Goal: Task Accomplishment & Management: Manage account settings

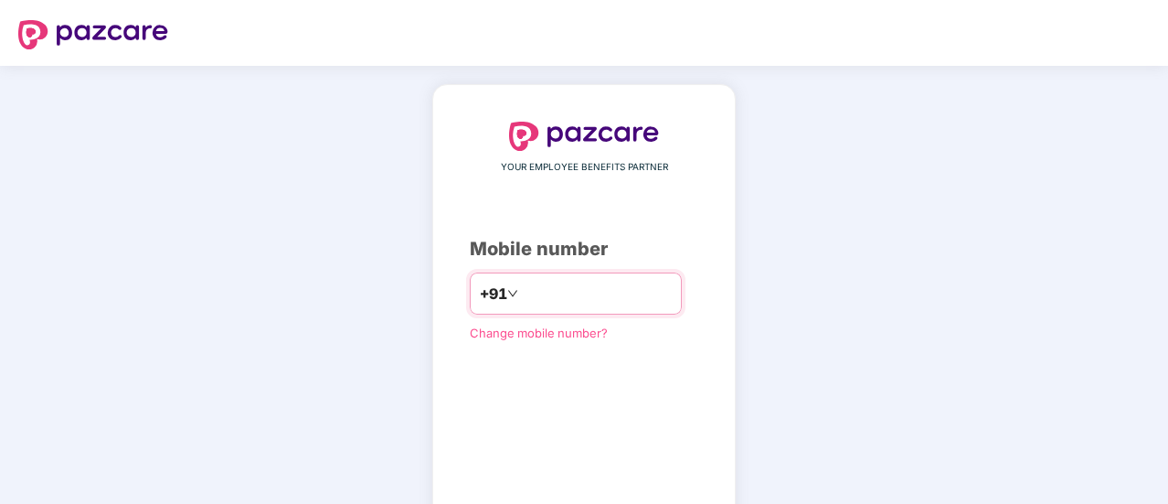
type input "*"
type input "**********"
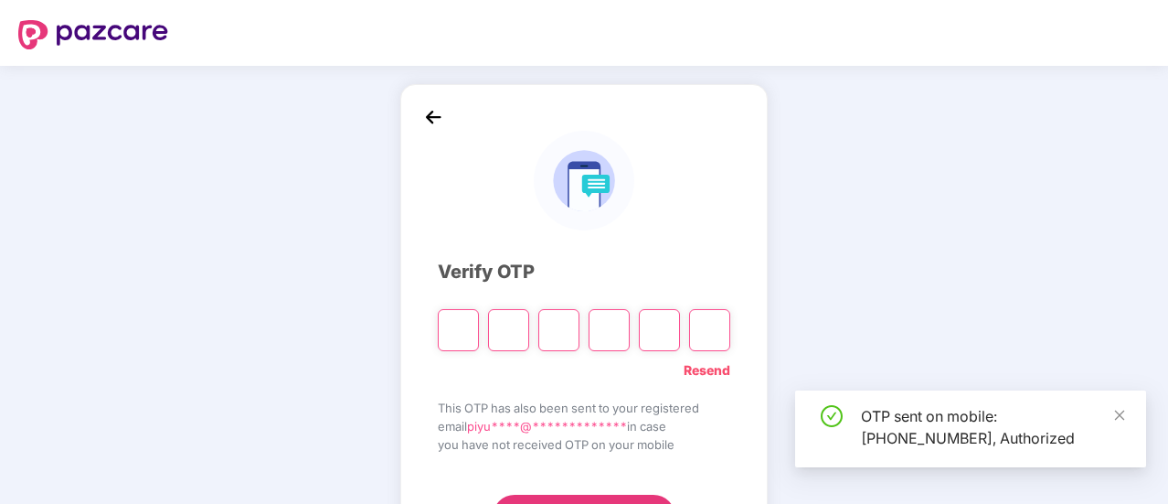
scroll to position [91, 0]
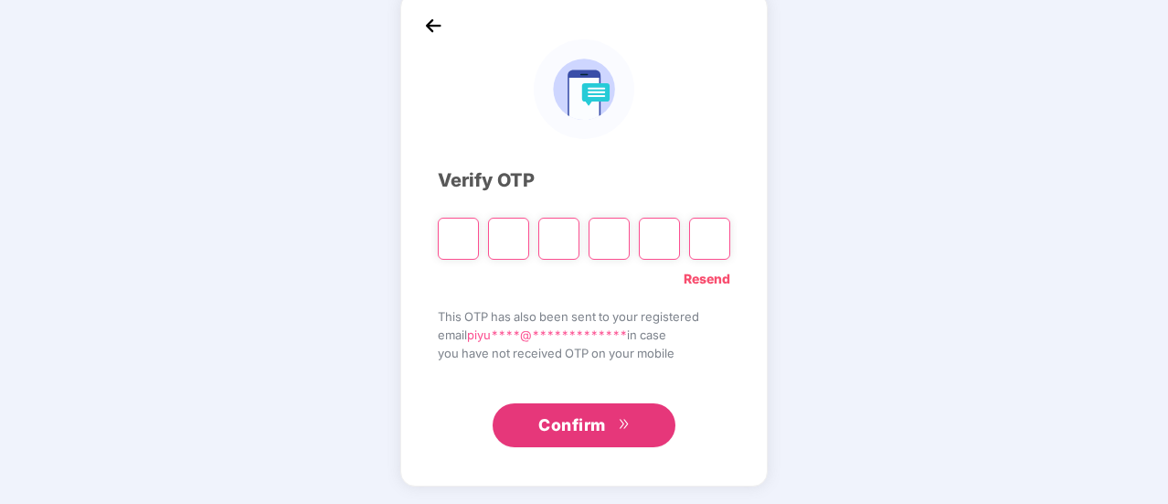
paste input "*"
type input "*"
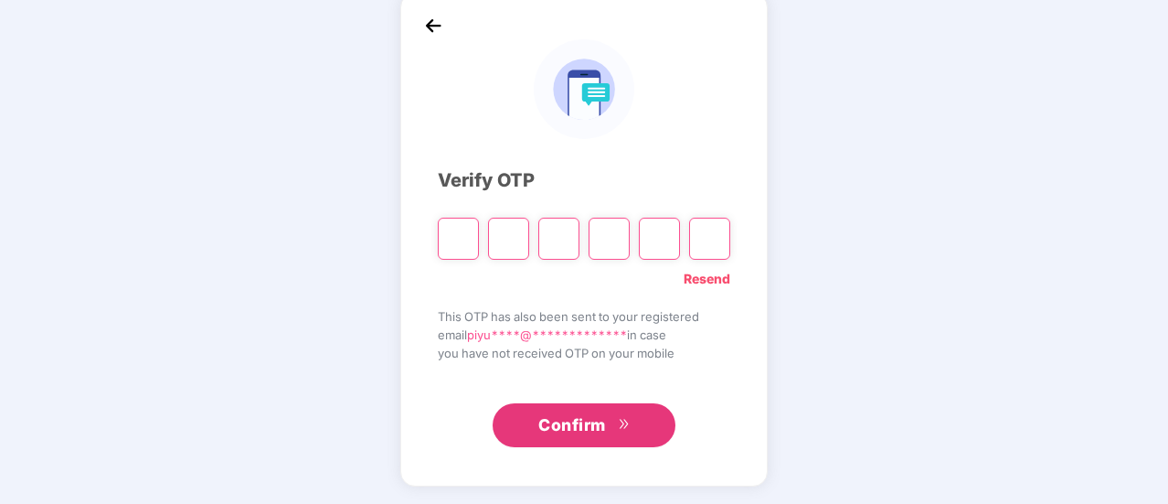
type input "*"
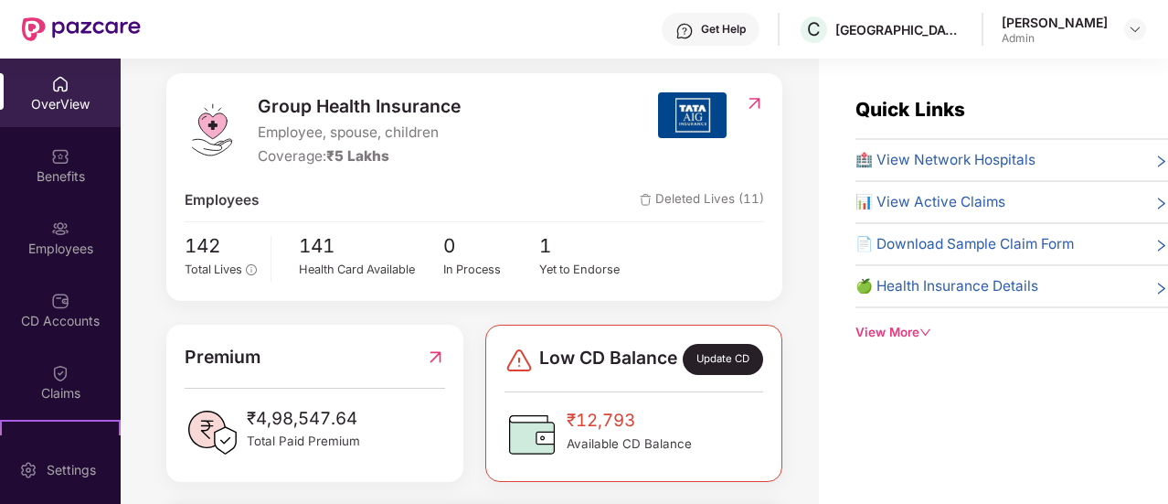
scroll to position [0, 0]
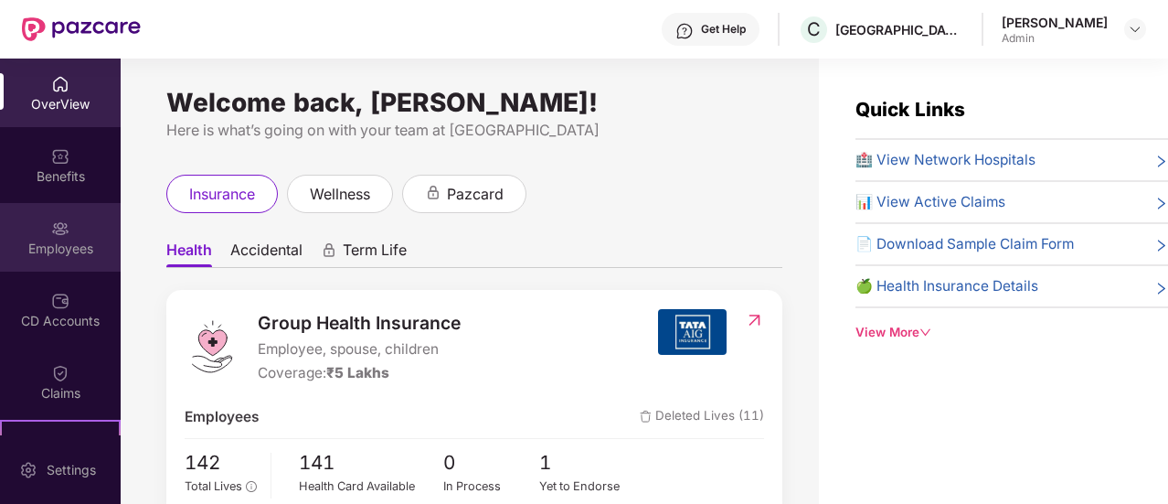
click at [72, 235] on div "Employees" at bounding box center [60, 237] width 121 height 69
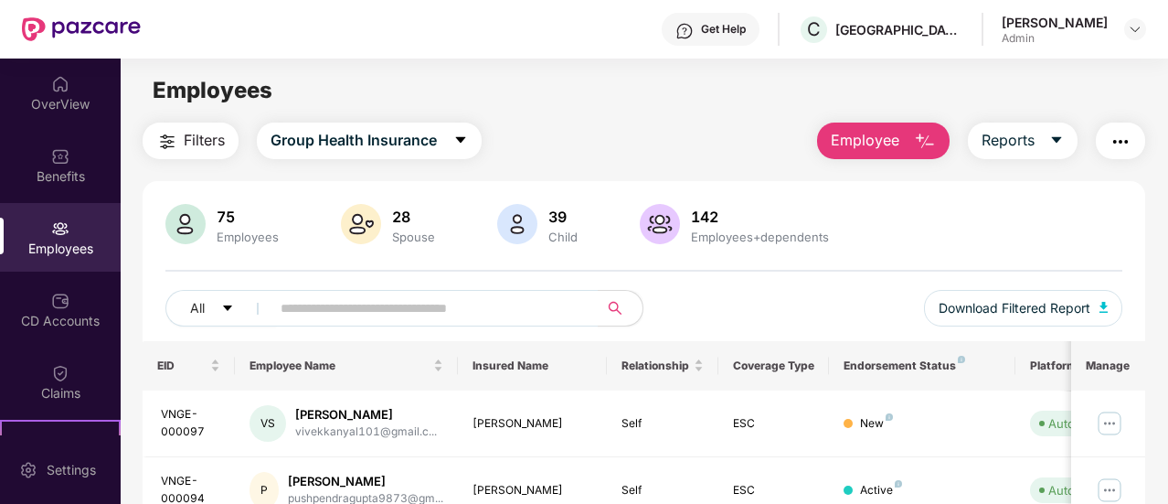
click at [870, 129] on span "Employee" at bounding box center [865, 140] width 69 height 23
click at [586, 467] on td "[PERSON_NAME]" at bounding box center [532, 490] width 149 height 67
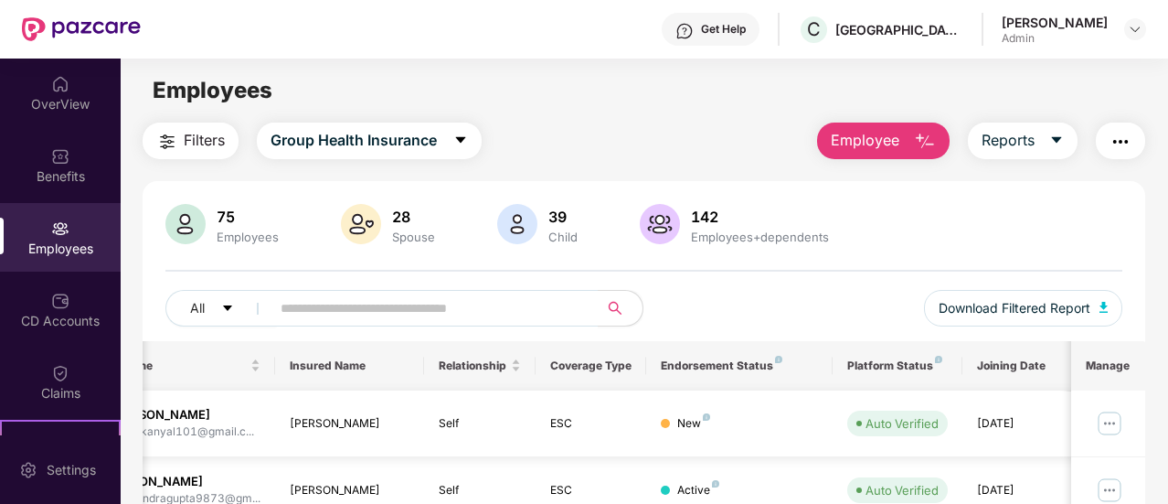
click at [1121, 417] on img at bounding box center [1109, 423] width 29 height 29
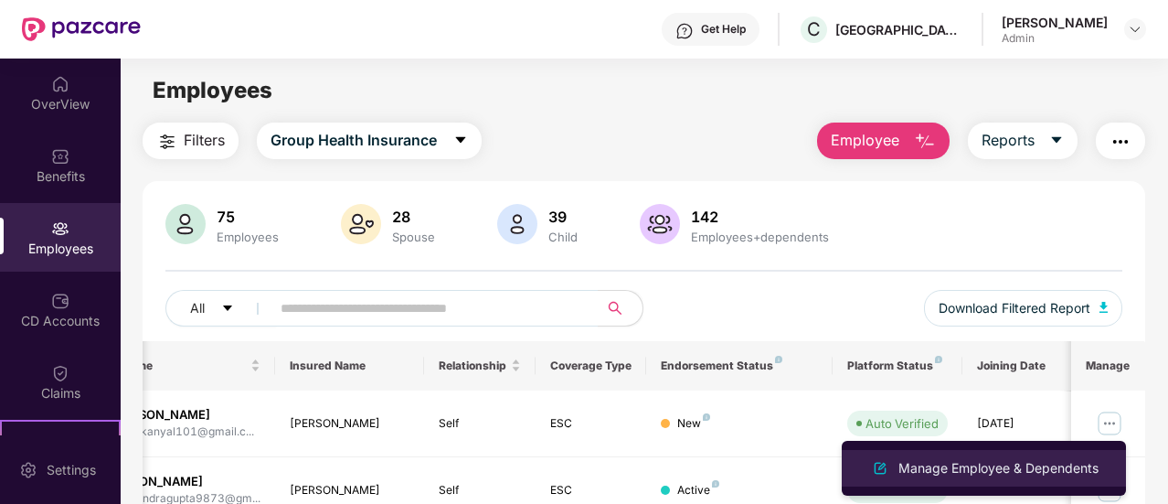
click at [956, 460] on div "Manage Employee & Dependents" at bounding box center [998, 468] width 207 height 20
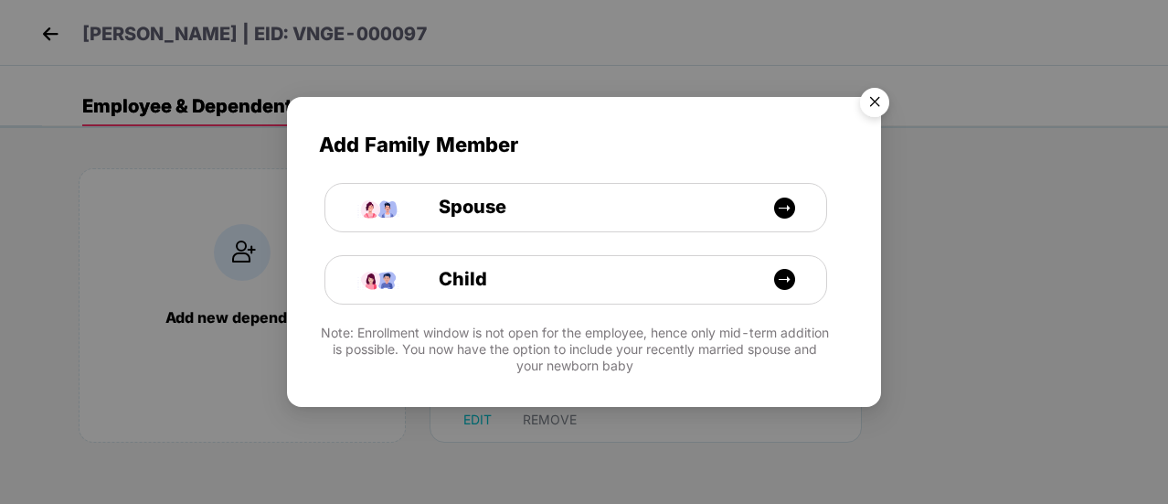
click at [876, 100] on img "Close" at bounding box center [874, 105] width 51 height 51
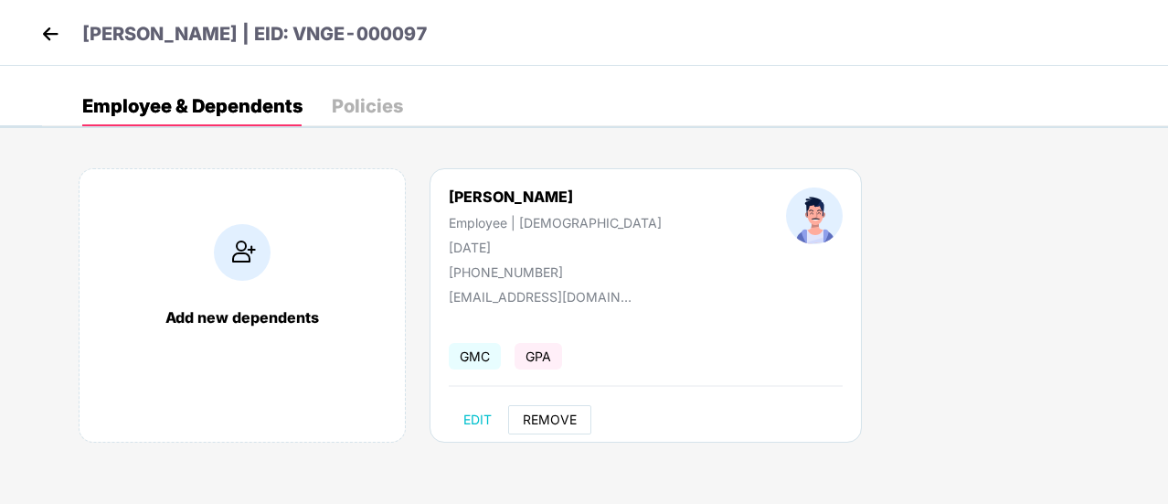
click at [559, 423] on span "REMOVE" at bounding box center [550, 419] width 54 height 15
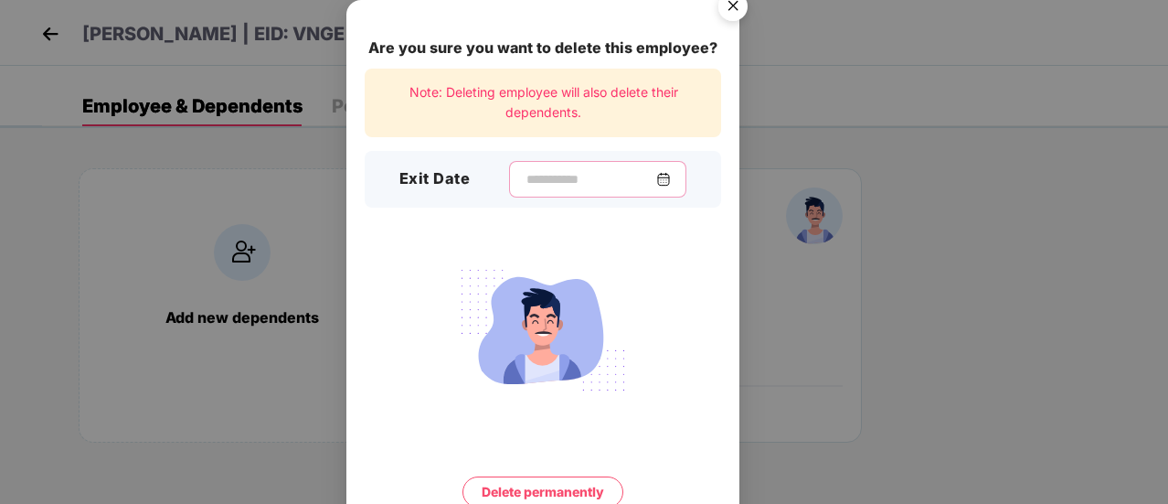
click at [550, 180] on input at bounding box center [591, 179] width 132 height 19
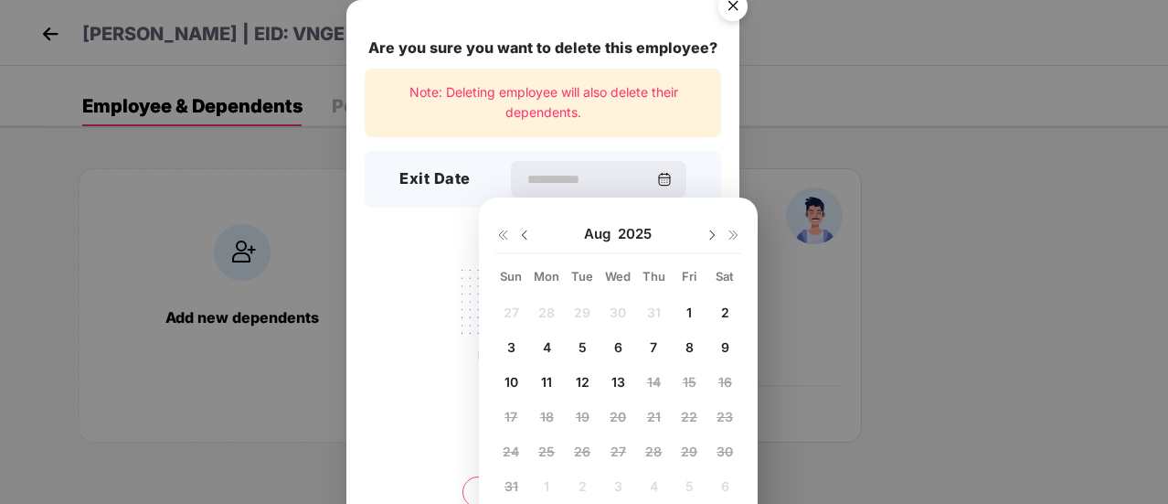
click at [516, 236] on div at bounding box center [513, 234] width 37 height 16
click at [519, 236] on img at bounding box center [524, 235] width 15 height 15
click at [644, 453] on div "31" at bounding box center [653, 450] width 27 height 27
type input "**********"
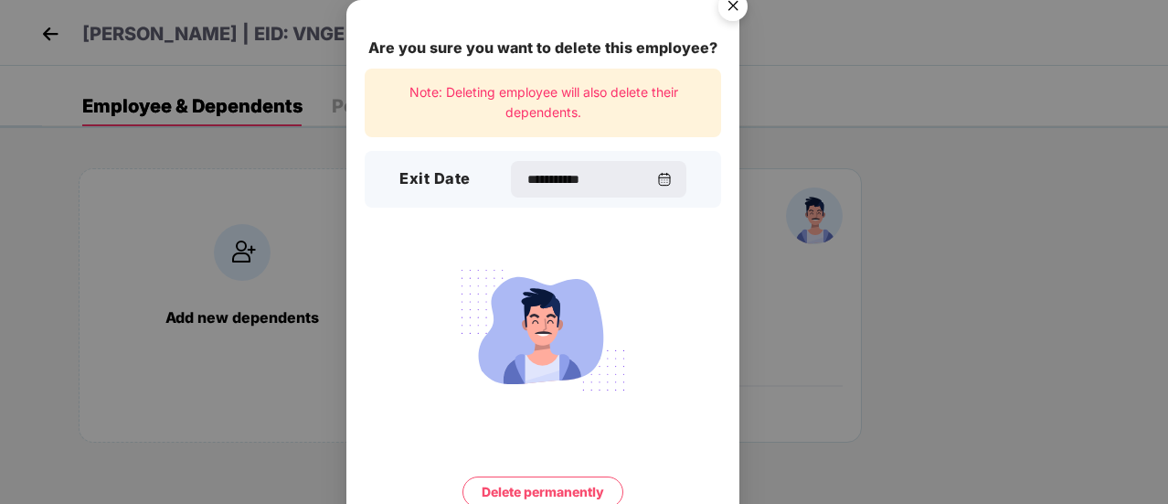
scroll to position [79, 0]
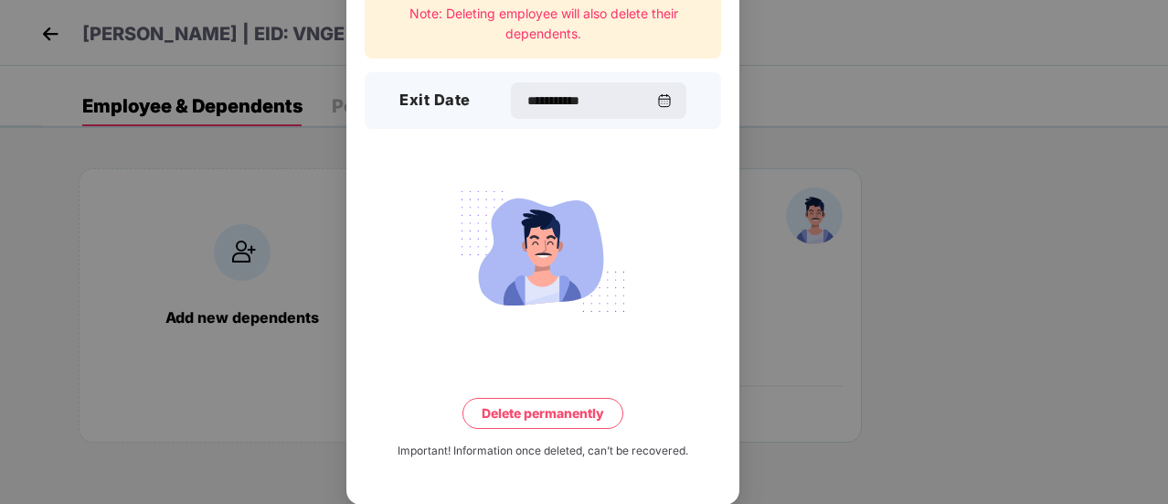
click at [567, 407] on button "Delete permanently" at bounding box center [543, 413] width 161 height 31
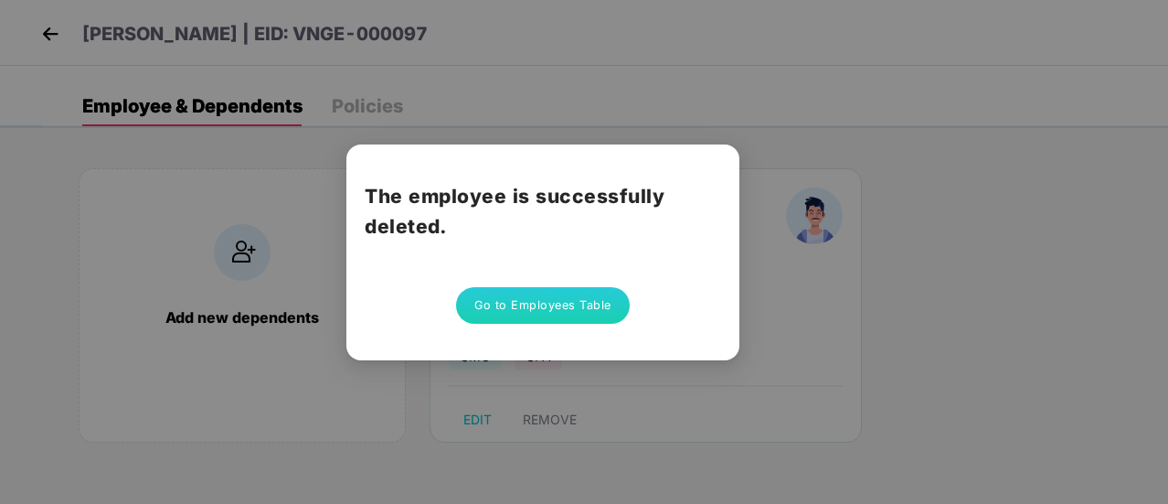
click at [537, 308] on button "Go to Employees Table" at bounding box center [543, 305] width 174 height 37
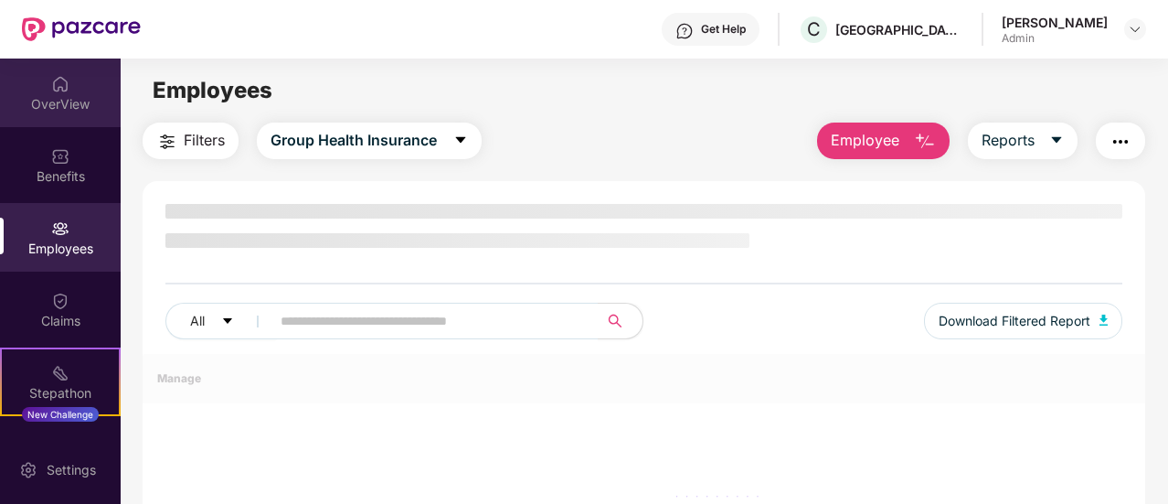
click at [60, 108] on div "OverView" at bounding box center [60, 104] width 121 height 18
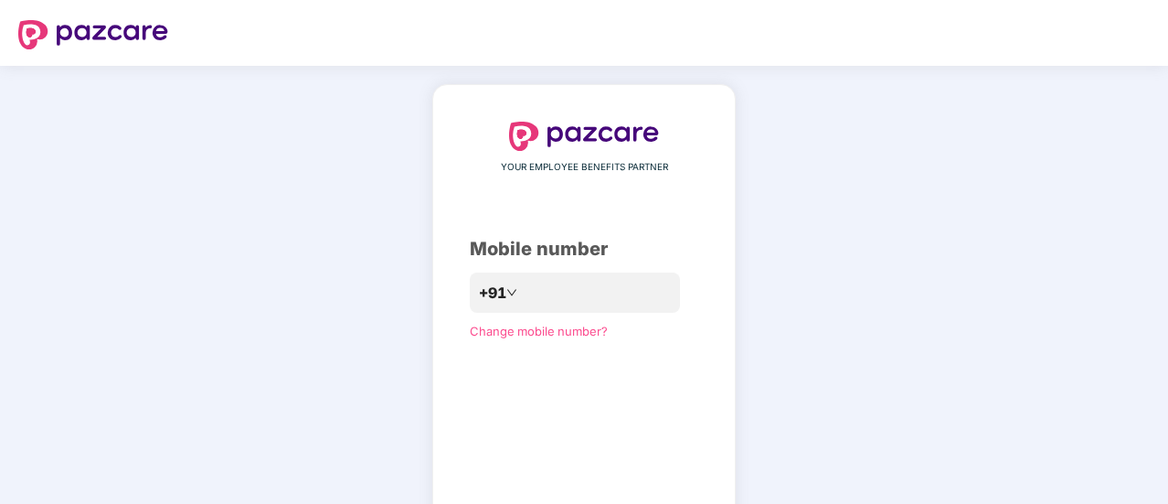
click at [613, 264] on div "YOUR EMPLOYEE BENEFITS PARTNER Mobile number +91 Change mobile number? Send OTP" at bounding box center [584, 336] width 229 height 428
click at [608, 293] on input "number" at bounding box center [597, 293] width 150 height 29
type input "**********"
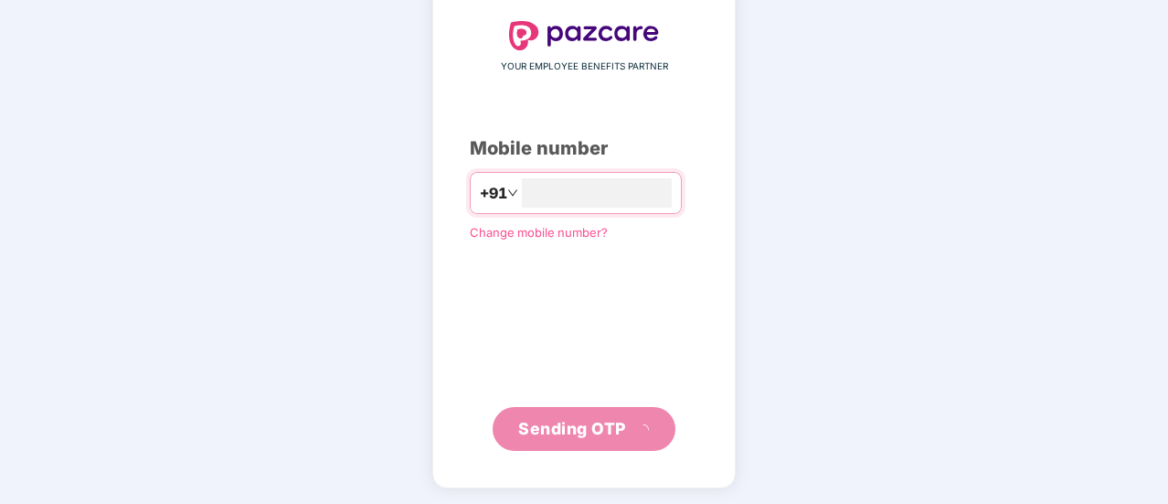
scroll to position [91, 0]
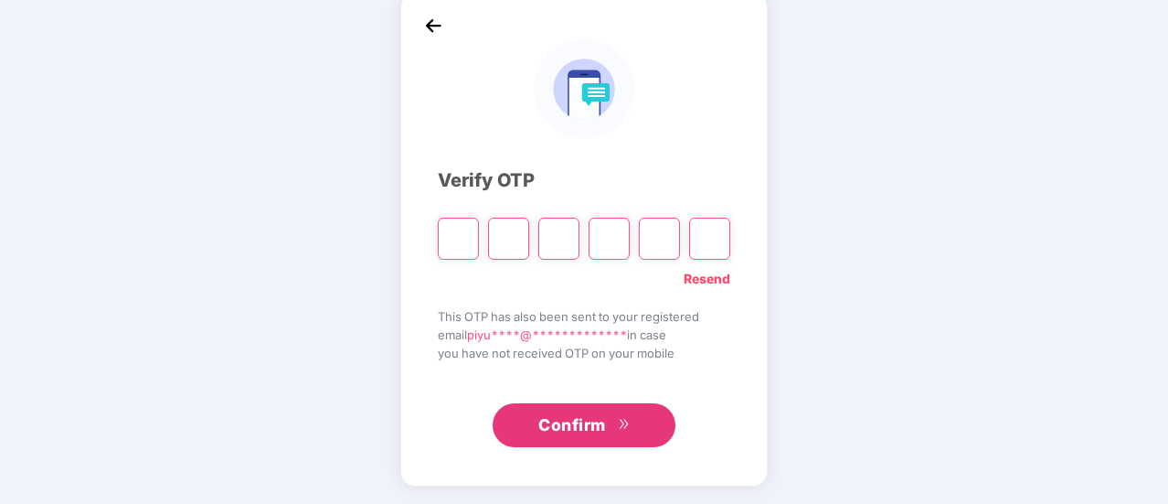
paste input "*"
type input "*"
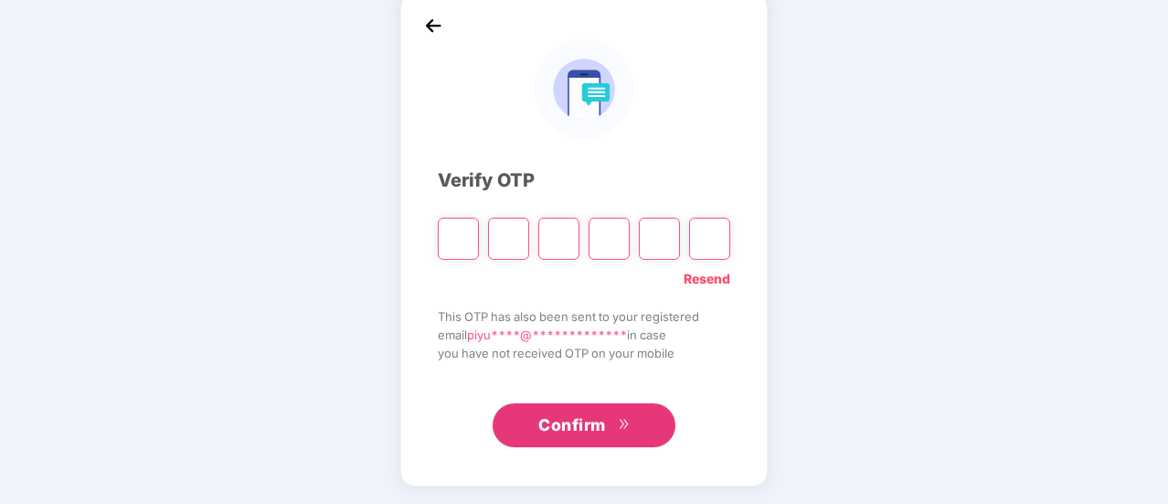
type input "*"
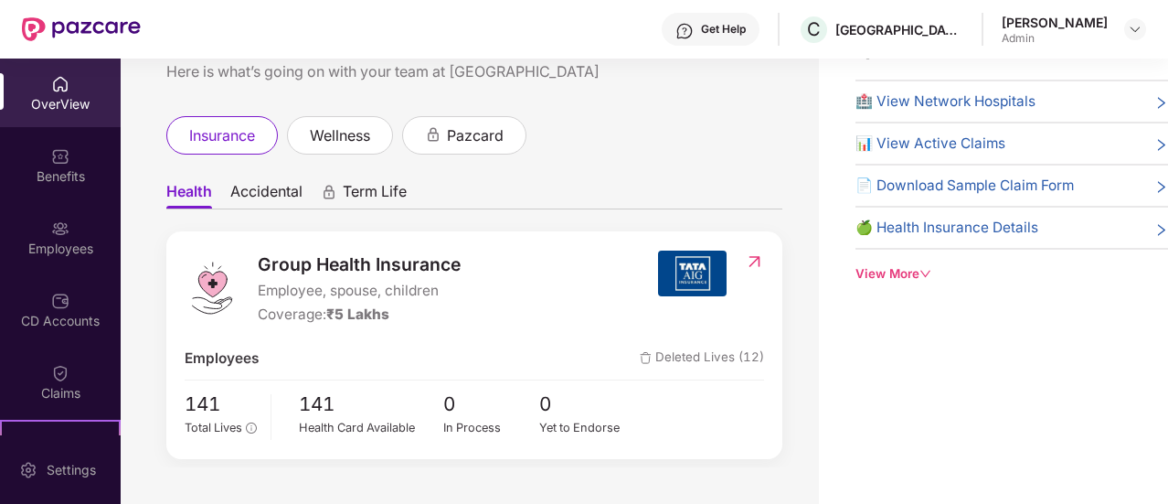
click at [1069, 23] on div "[PERSON_NAME]" at bounding box center [1055, 22] width 106 height 17
click at [1133, 30] on img at bounding box center [1135, 29] width 15 height 15
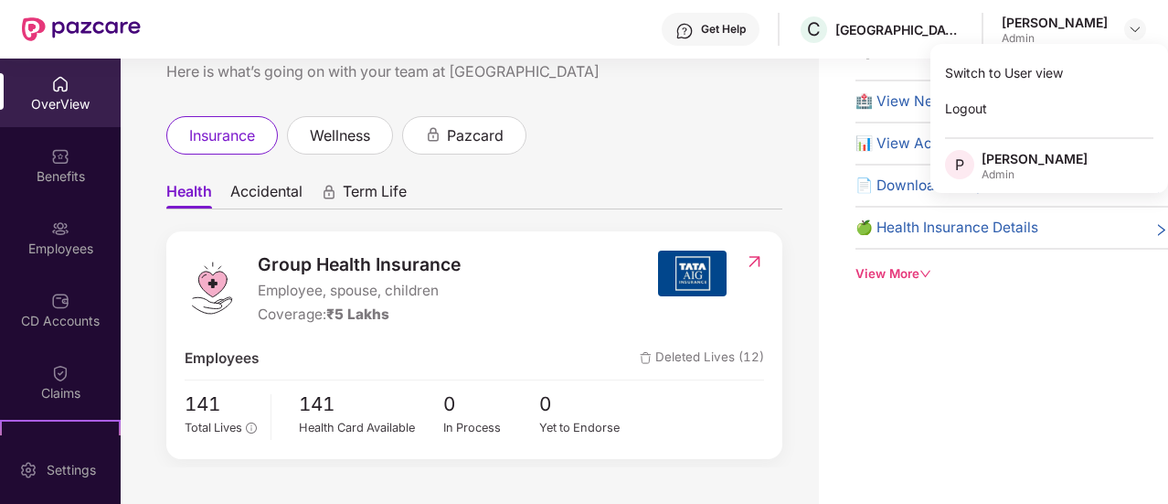
click at [1052, 37] on div "Admin" at bounding box center [1055, 38] width 106 height 15
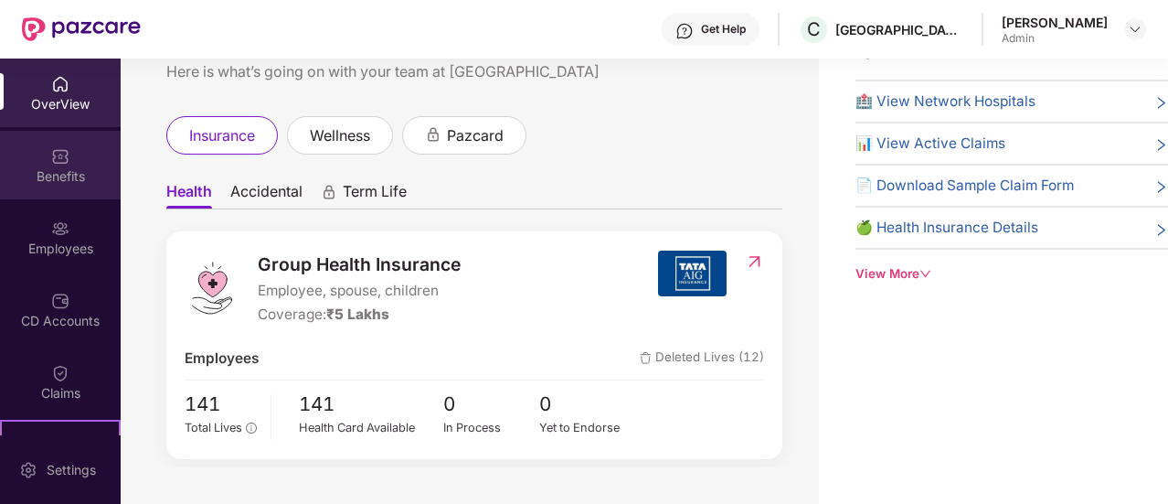
click at [74, 169] on div "Benefits" at bounding box center [60, 176] width 121 height 18
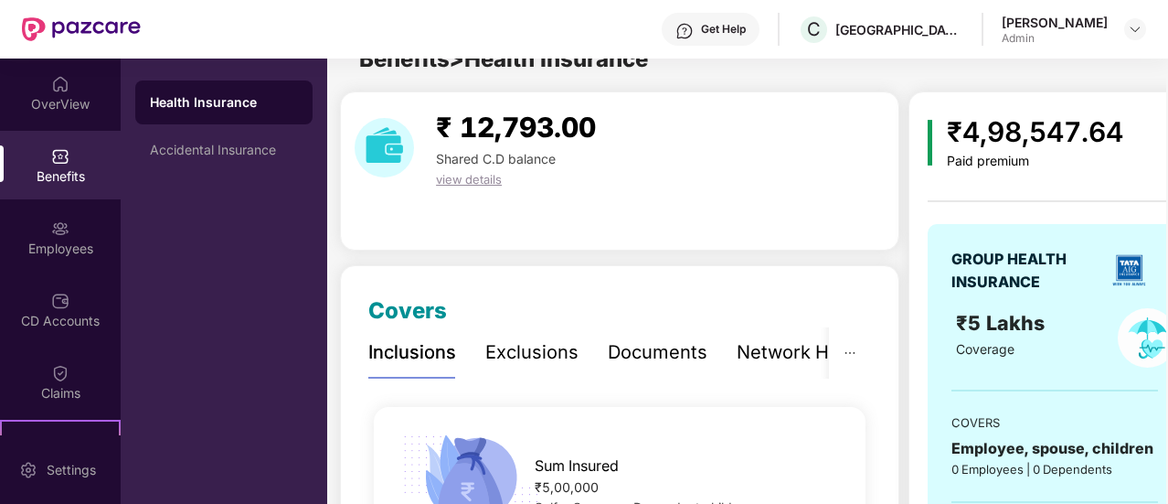
scroll to position [59, 0]
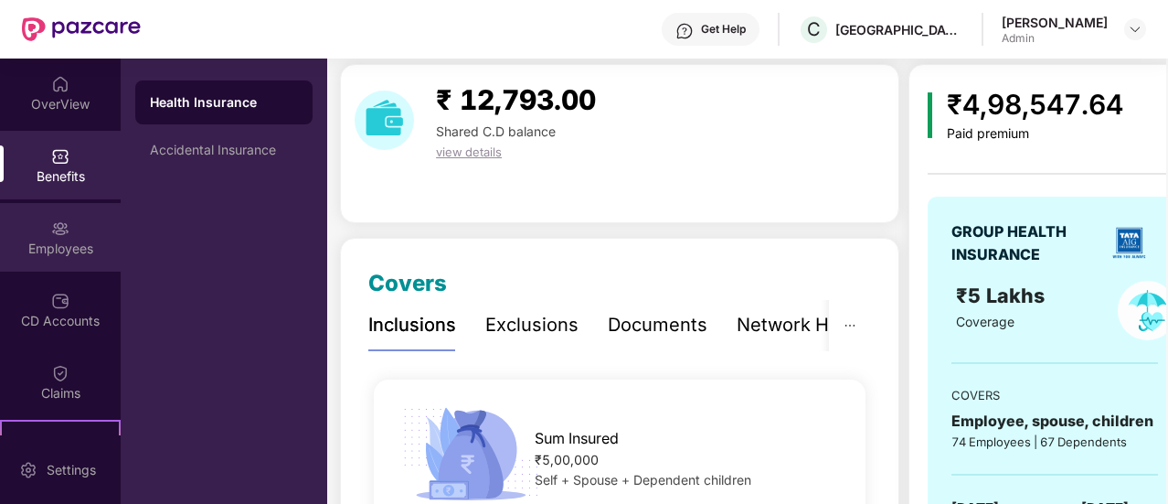
click at [56, 248] on div "Employees" at bounding box center [60, 248] width 121 height 18
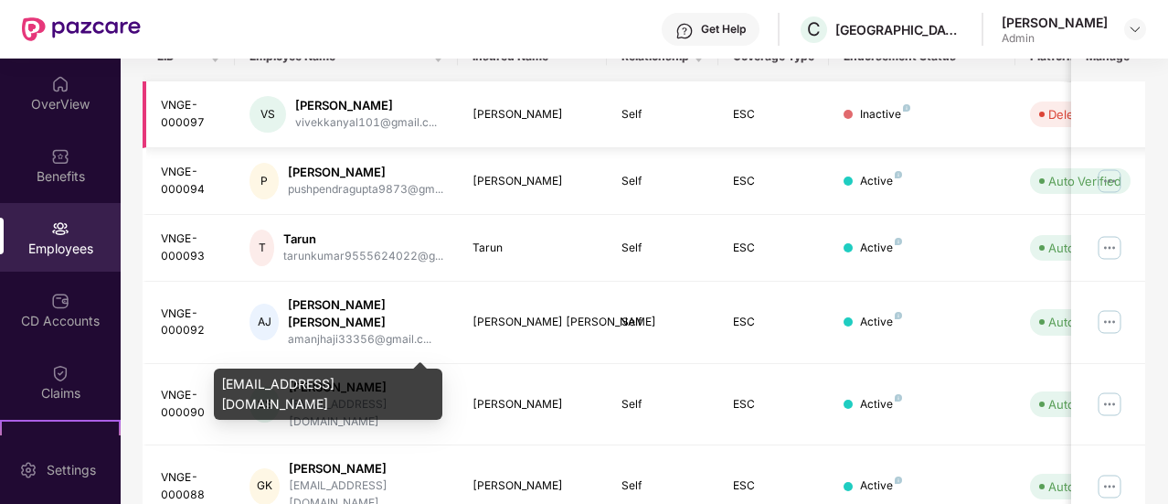
scroll to position [310, 0]
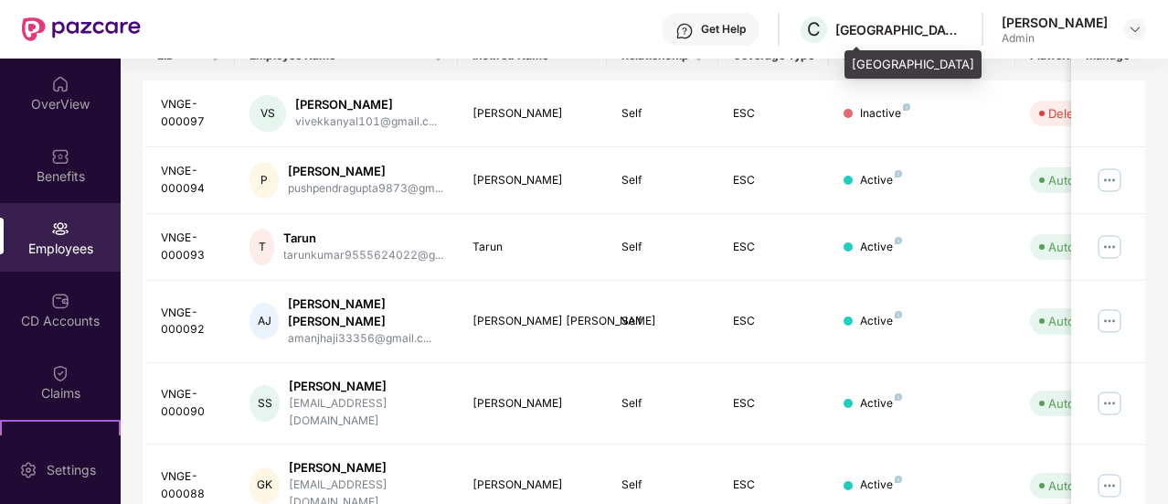
click at [963, 36] on div "[GEOGRAPHIC_DATA]" at bounding box center [899, 29] width 128 height 17
click at [821, 33] on span "C" at bounding box center [814, 29] width 14 height 22
